Goal: Entertainment & Leisure: Consume media (video, audio)

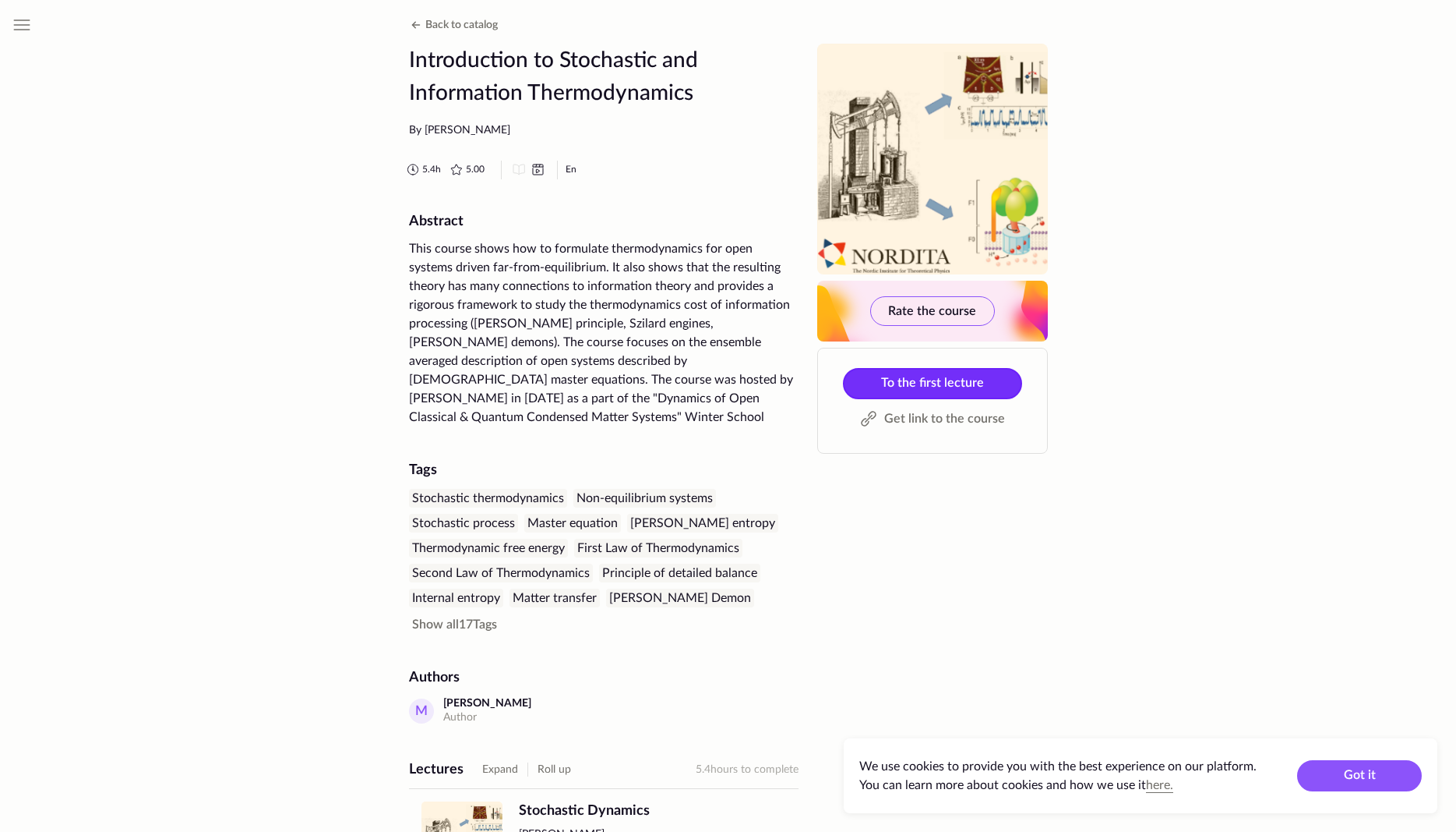
click at [926, 387] on span "To the first lecture" at bounding box center [933, 382] width 103 height 12
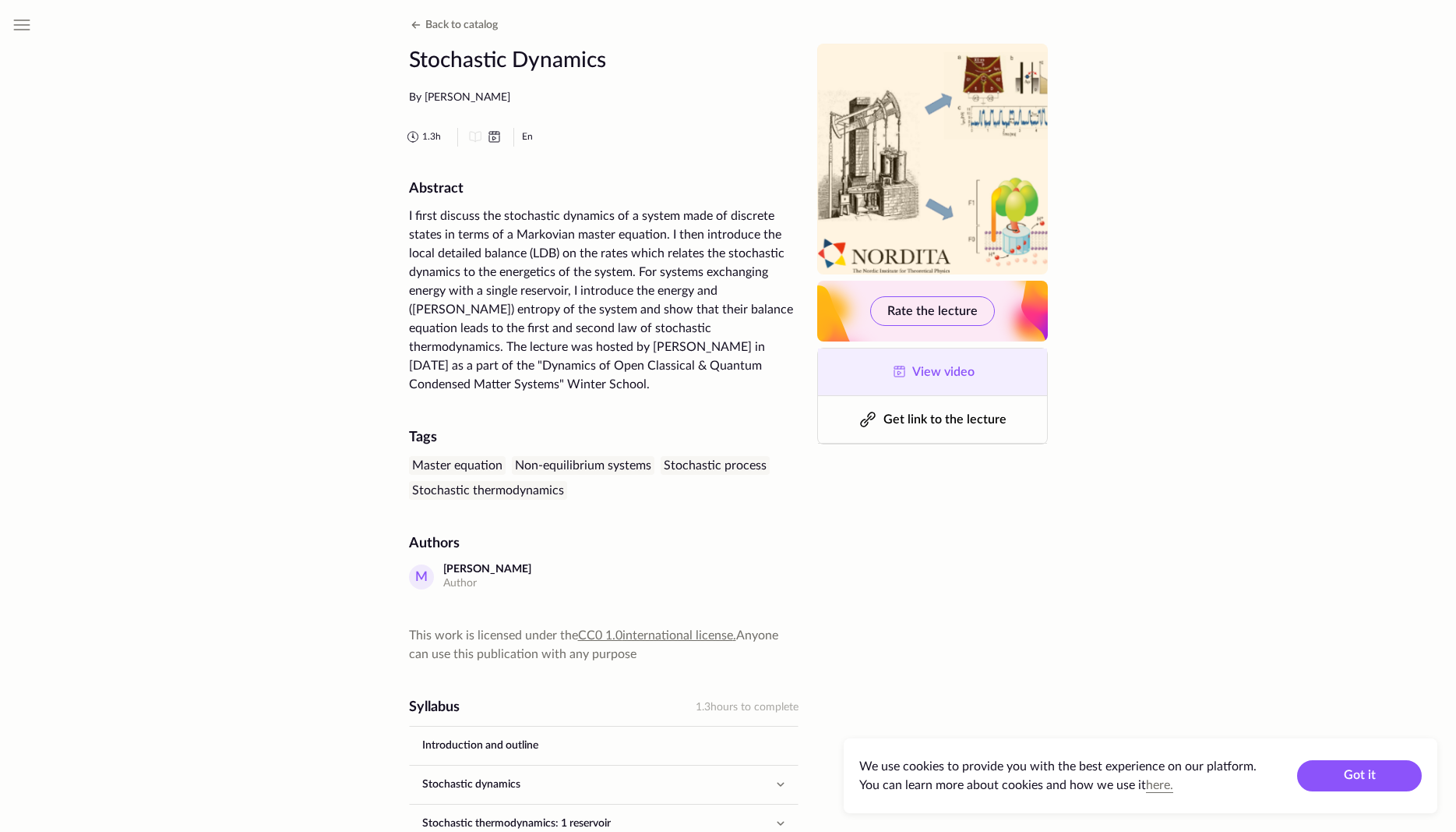
click at [946, 369] on span "View video" at bounding box center [944, 372] width 62 height 12
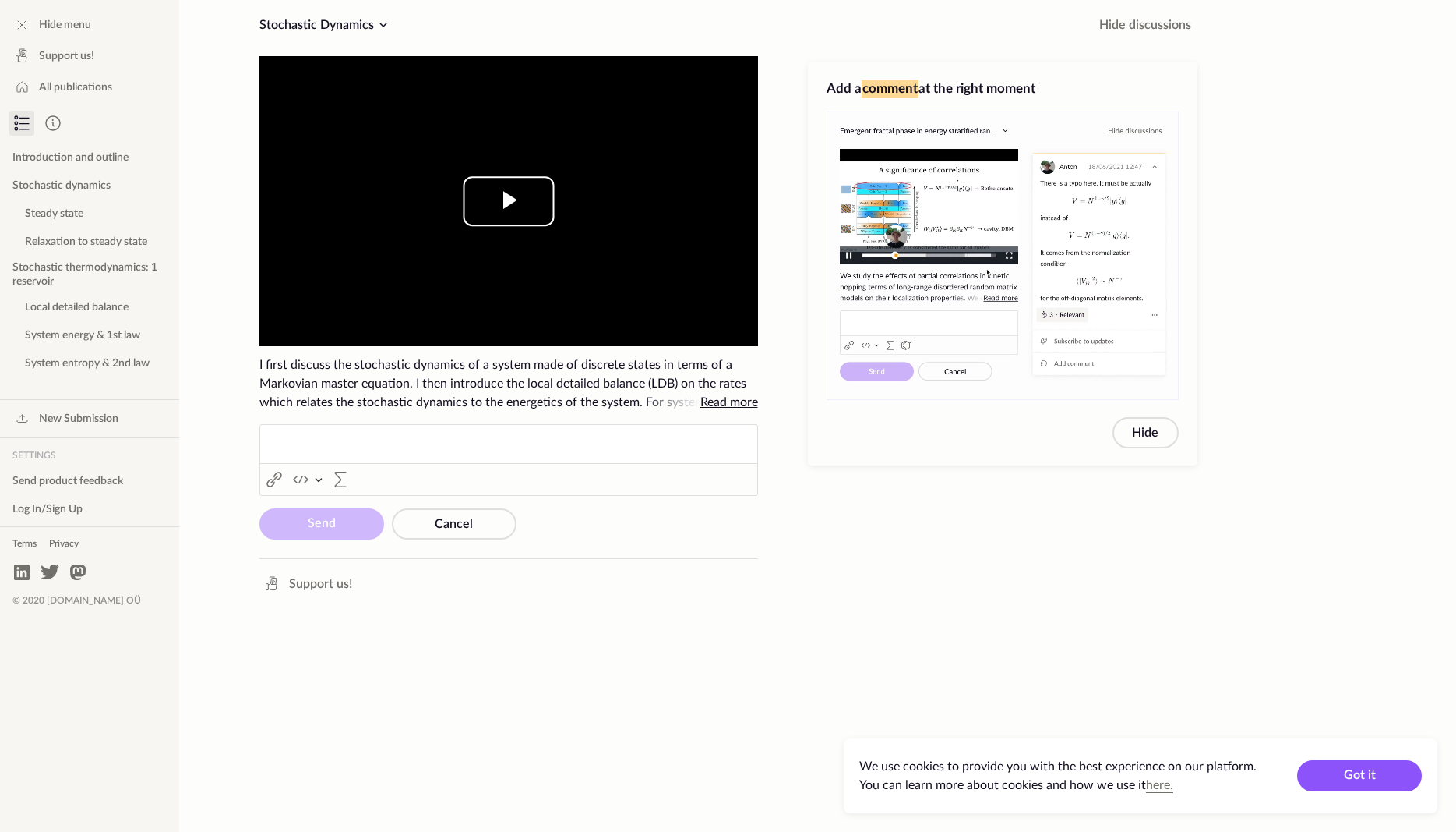
click at [509, 201] on span "Video Player" at bounding box center [509, 201] width 0 height 0
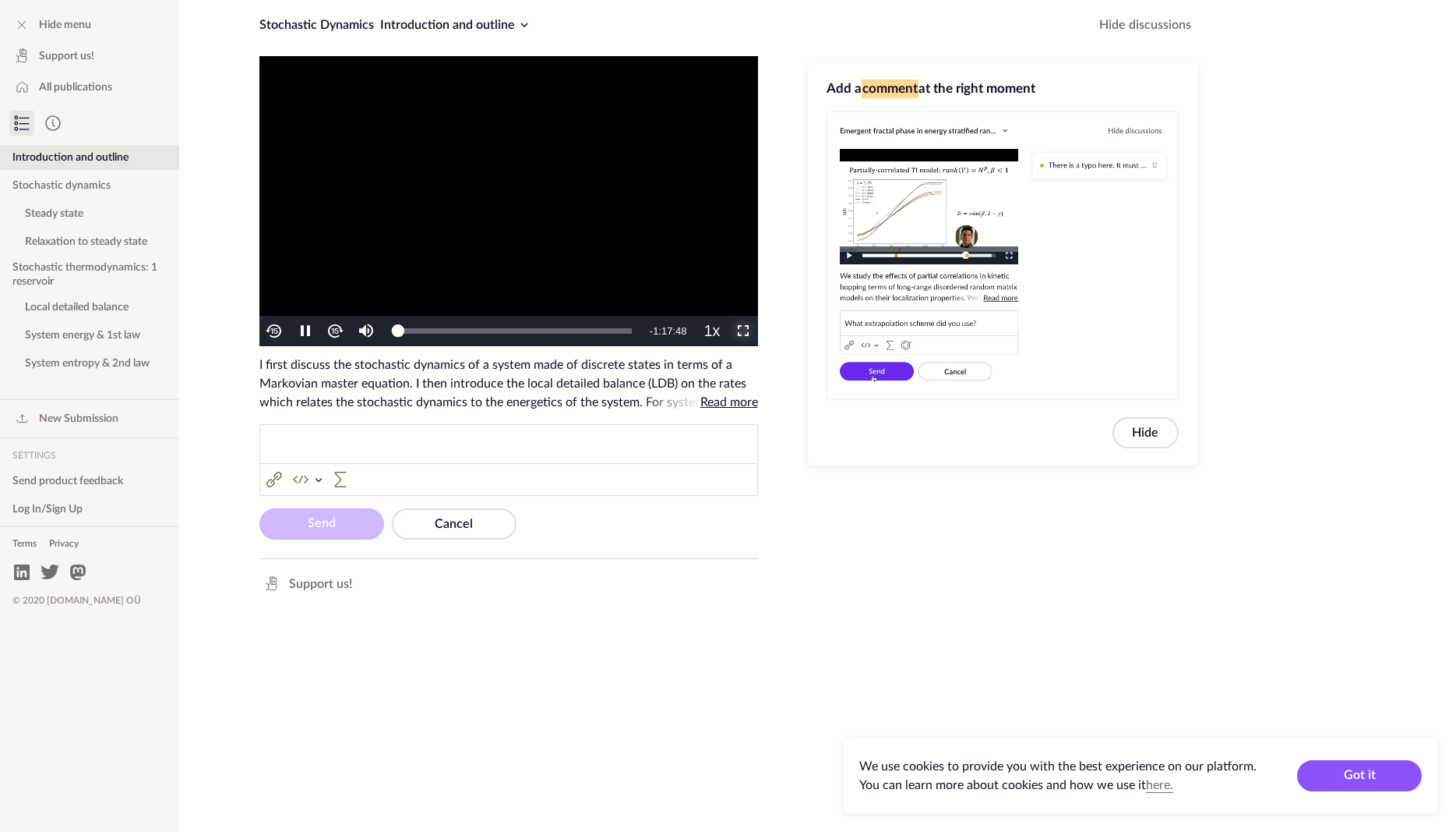
drag, startPoint x: 748, startPoint y: 324, endPoint x: 738, endPoint y: 321, distance: 10.4
click at [742, 331] on span "Video Player" at bounding box center [742, 331] width 0 height 0
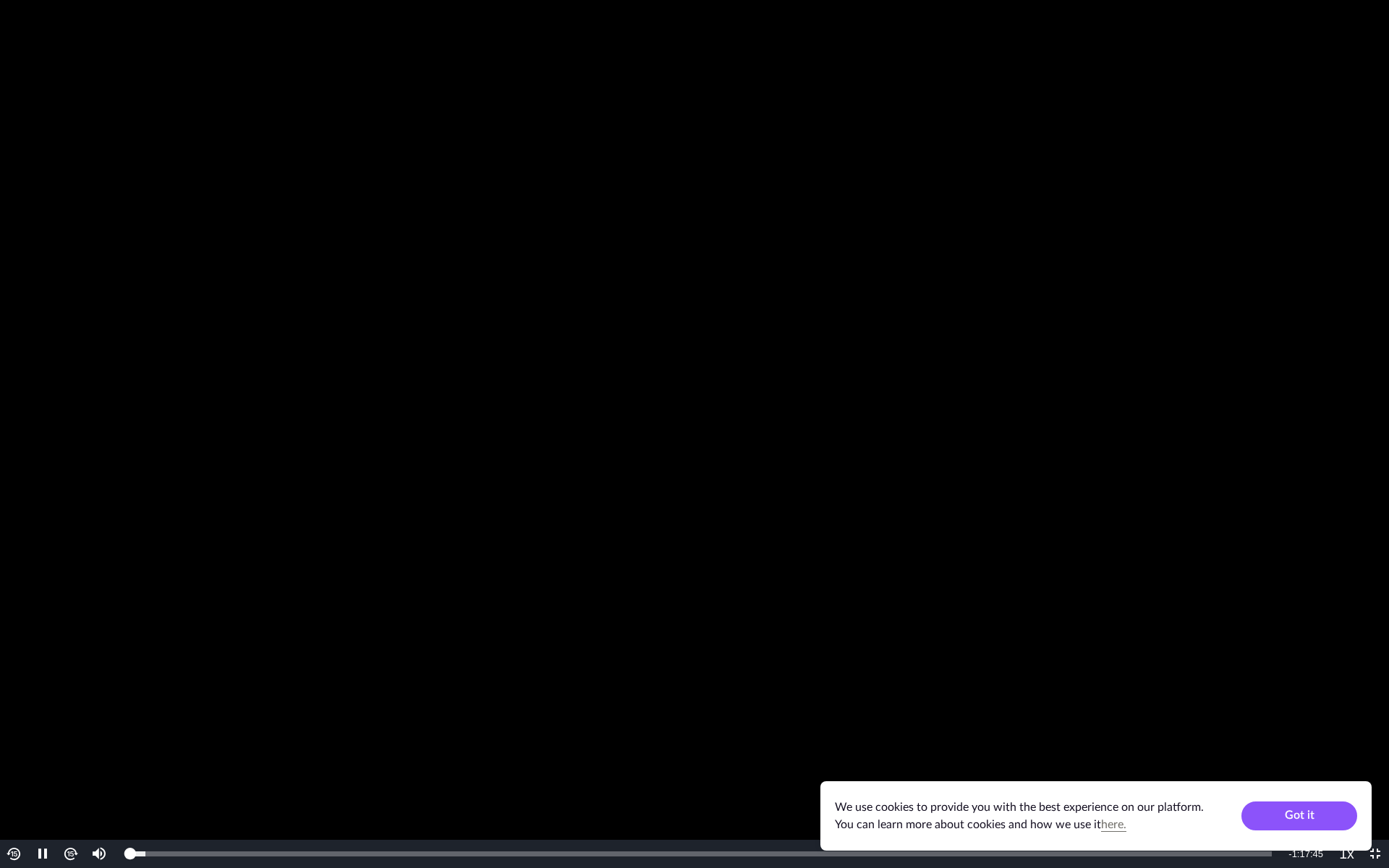
click at [696, 340] on video "To view this video please enable JavaScript, and consider upgrading to a web br…" at bounding box center [694, 434] width 1389 height 868
click at [1351, 771] on span "Video Player" at bounding box center [1375, 854] width 0 height 0
